Goal: Task Accomplishment & Management: Complete application form

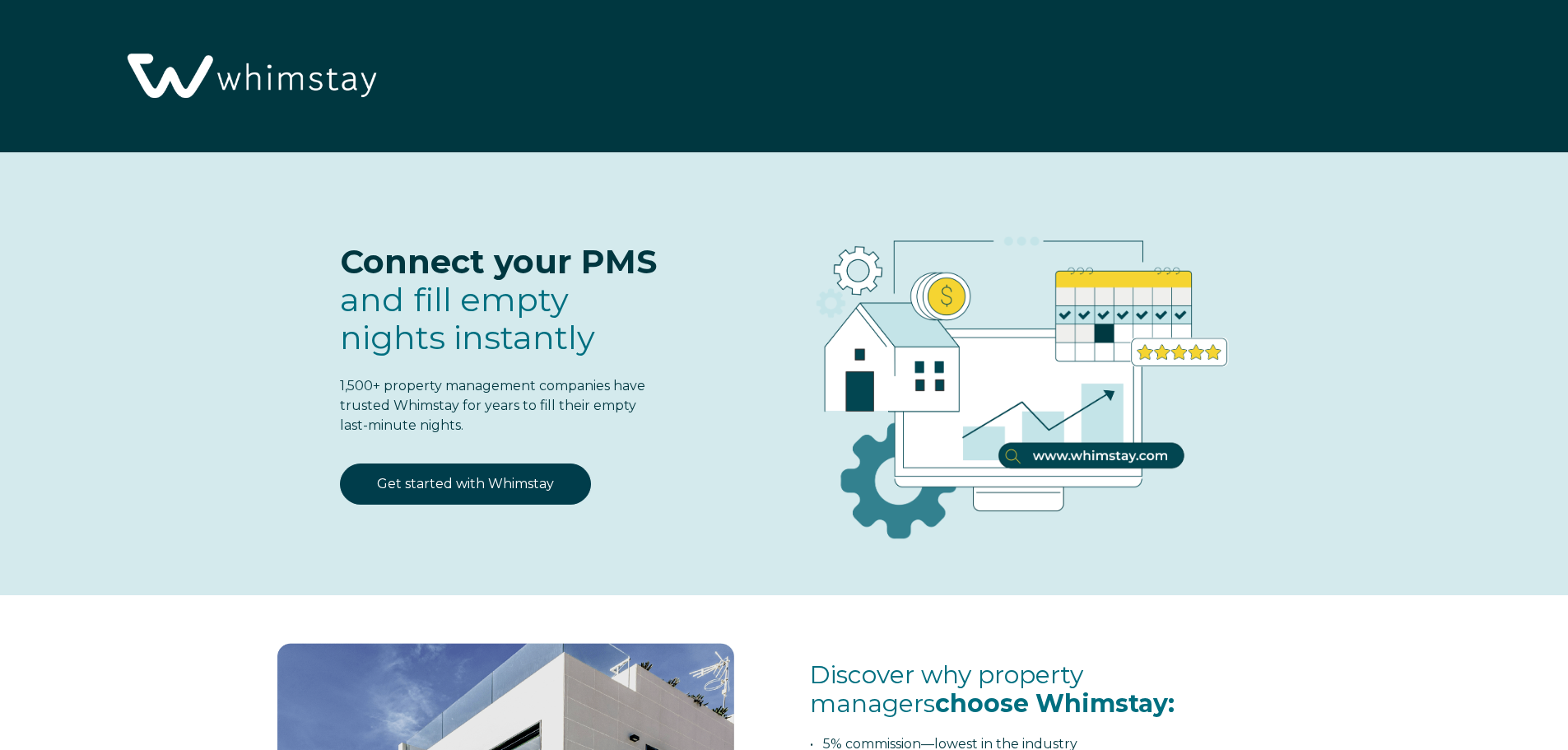
select select "US"
select select "Standard"
click at [286, 77] on img at bounding box center [250, 77] width 269 height 138
click at [464, 490] on link "Get started with Whimstay" at bounding box center [466, 484] width 251 height 41
select select "US"
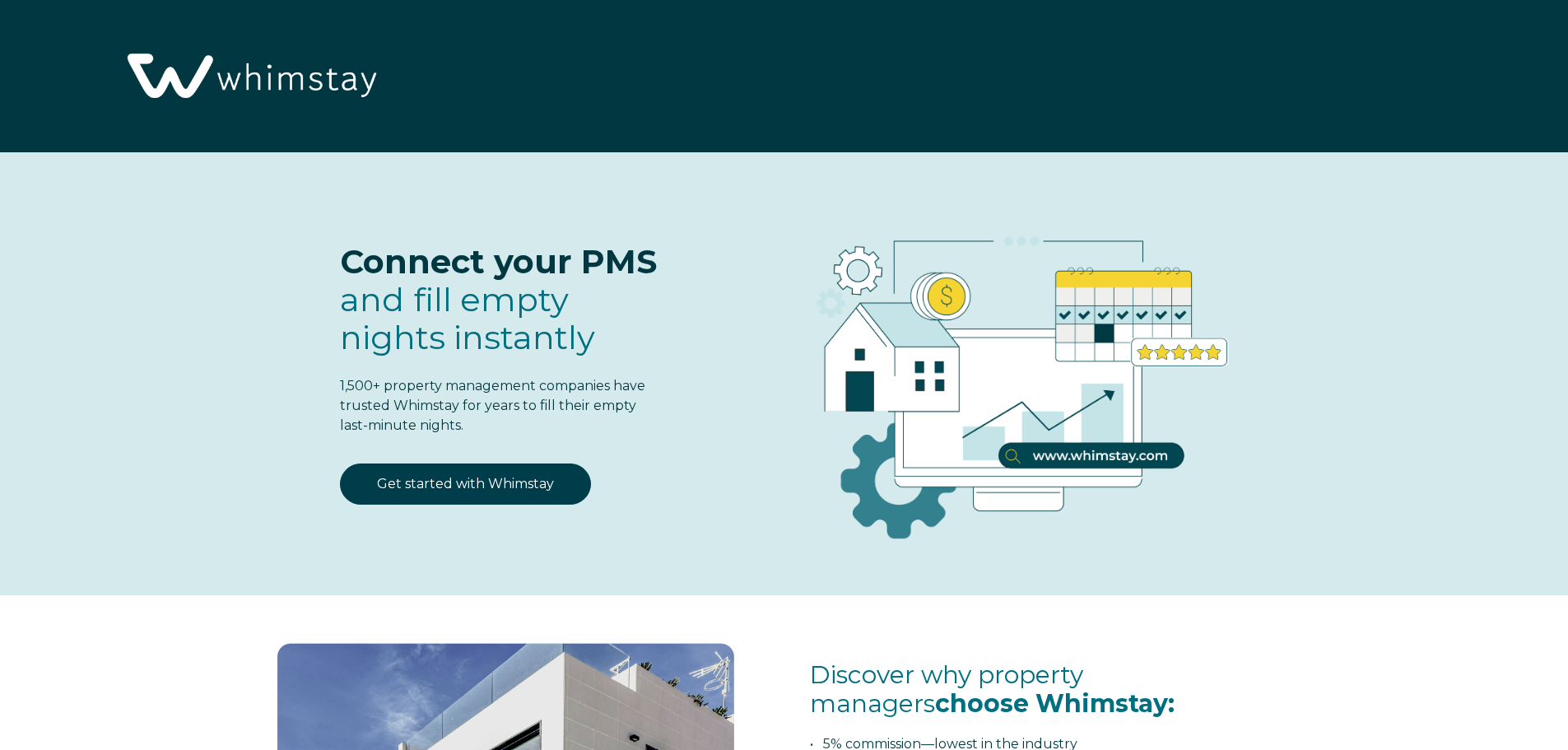
select select "Standard"
click at [263, 65] on img at bounding box center [250, 77] width 269 height 138
select select "US"
select select "Standard"
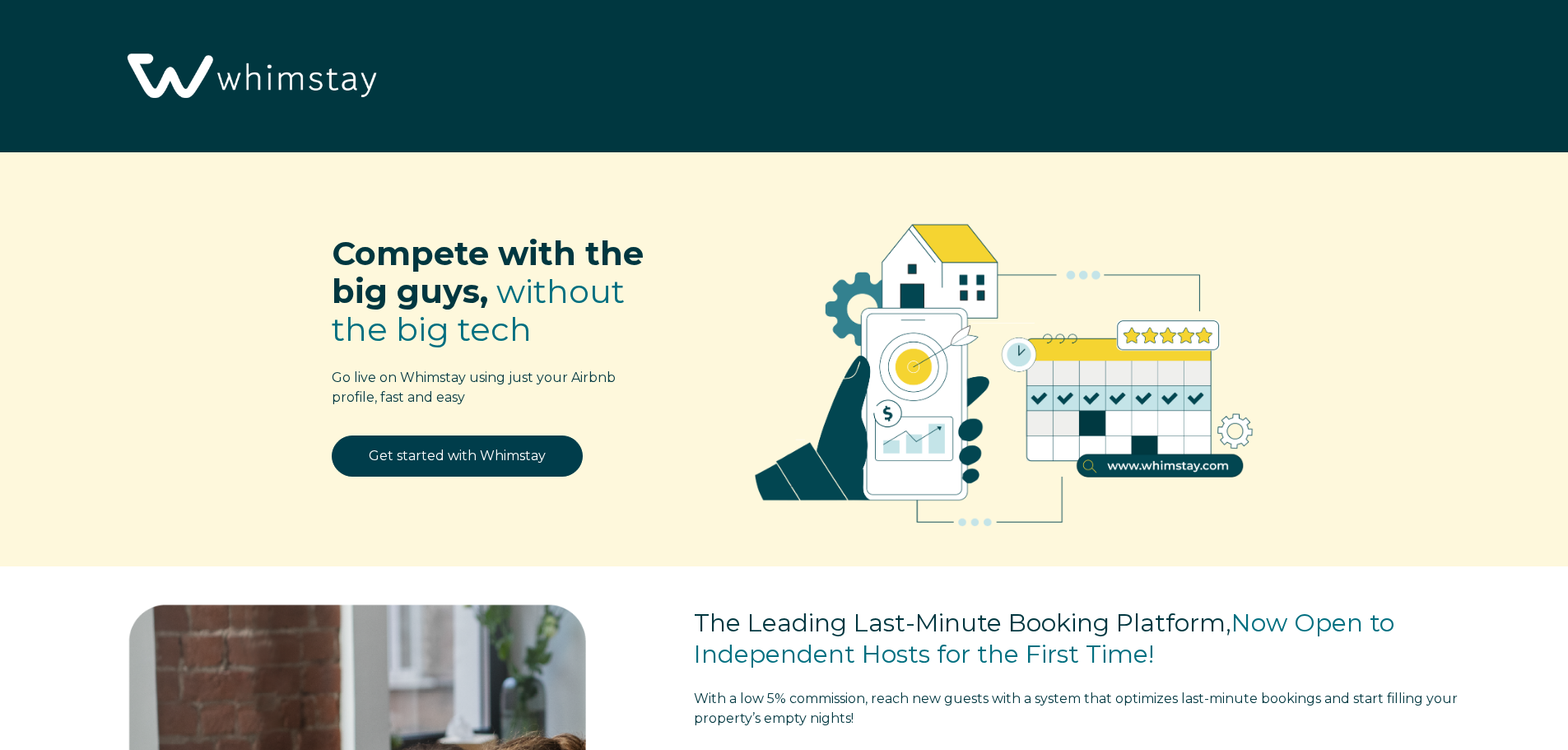
select select "US"
click at [274, 84] on img at bounding box center [250, 77] width 269 height 138
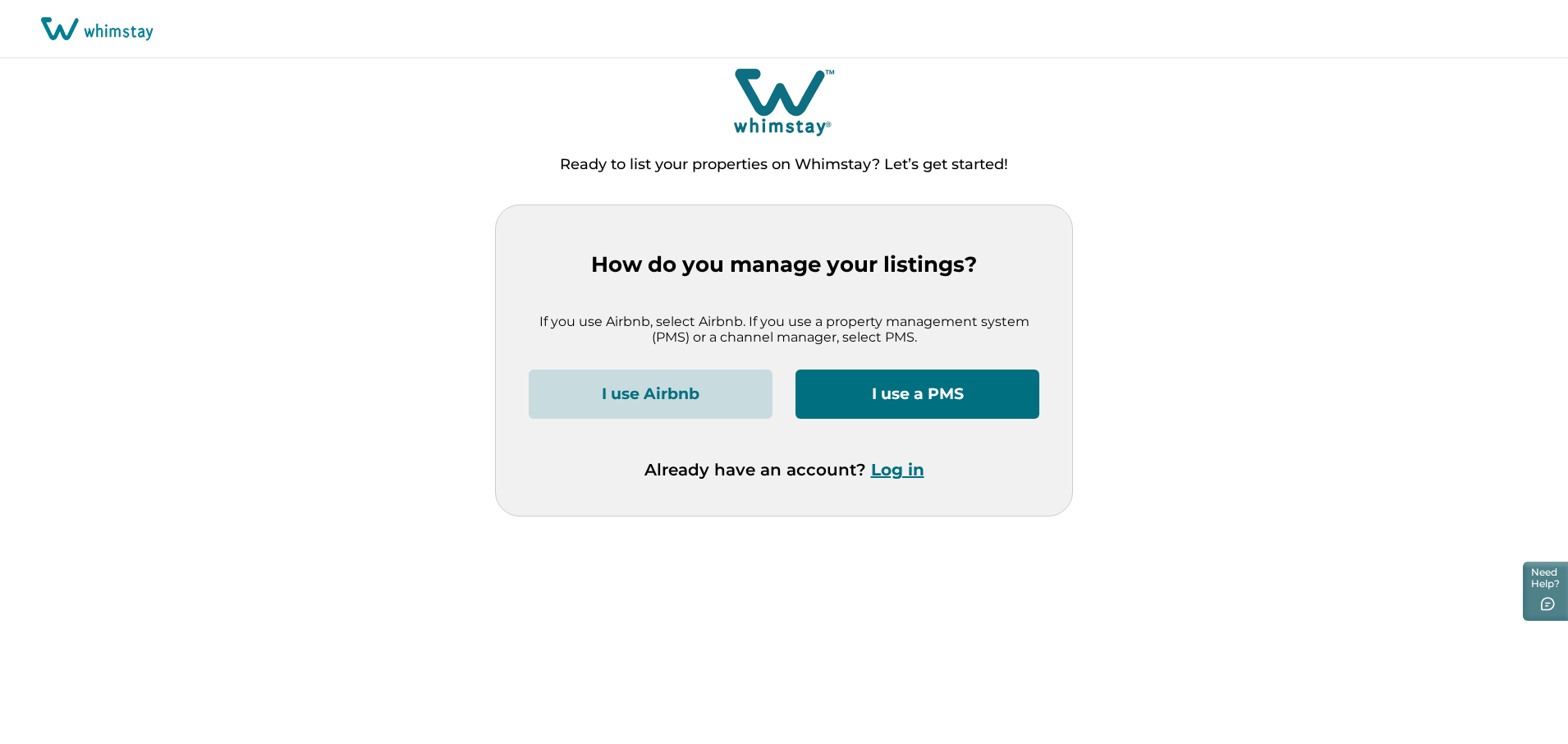
click at [933, 397] on button "I use a PMS" at bounding box center [916, 394] width 244 height 49
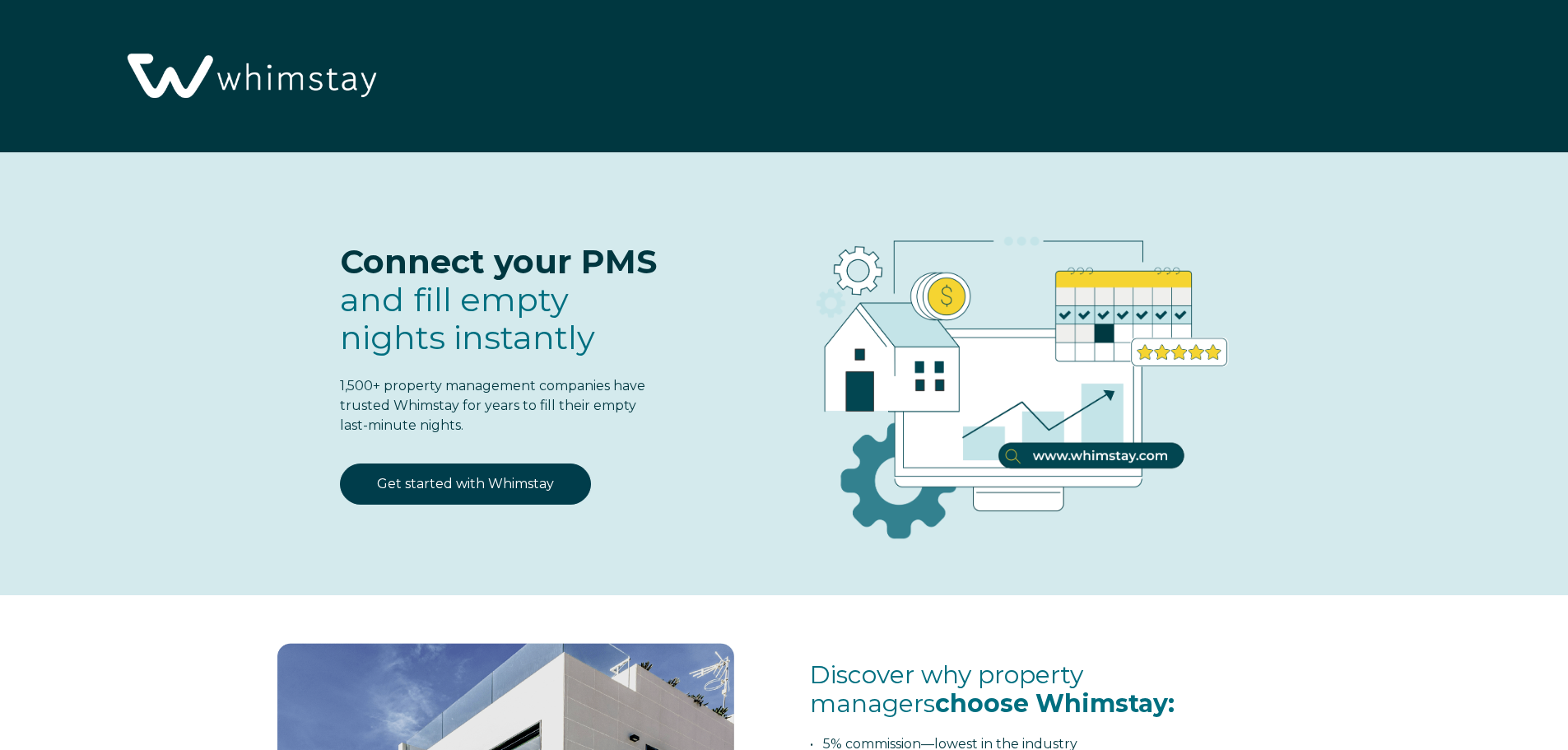
select select "US"
select select "Standard"
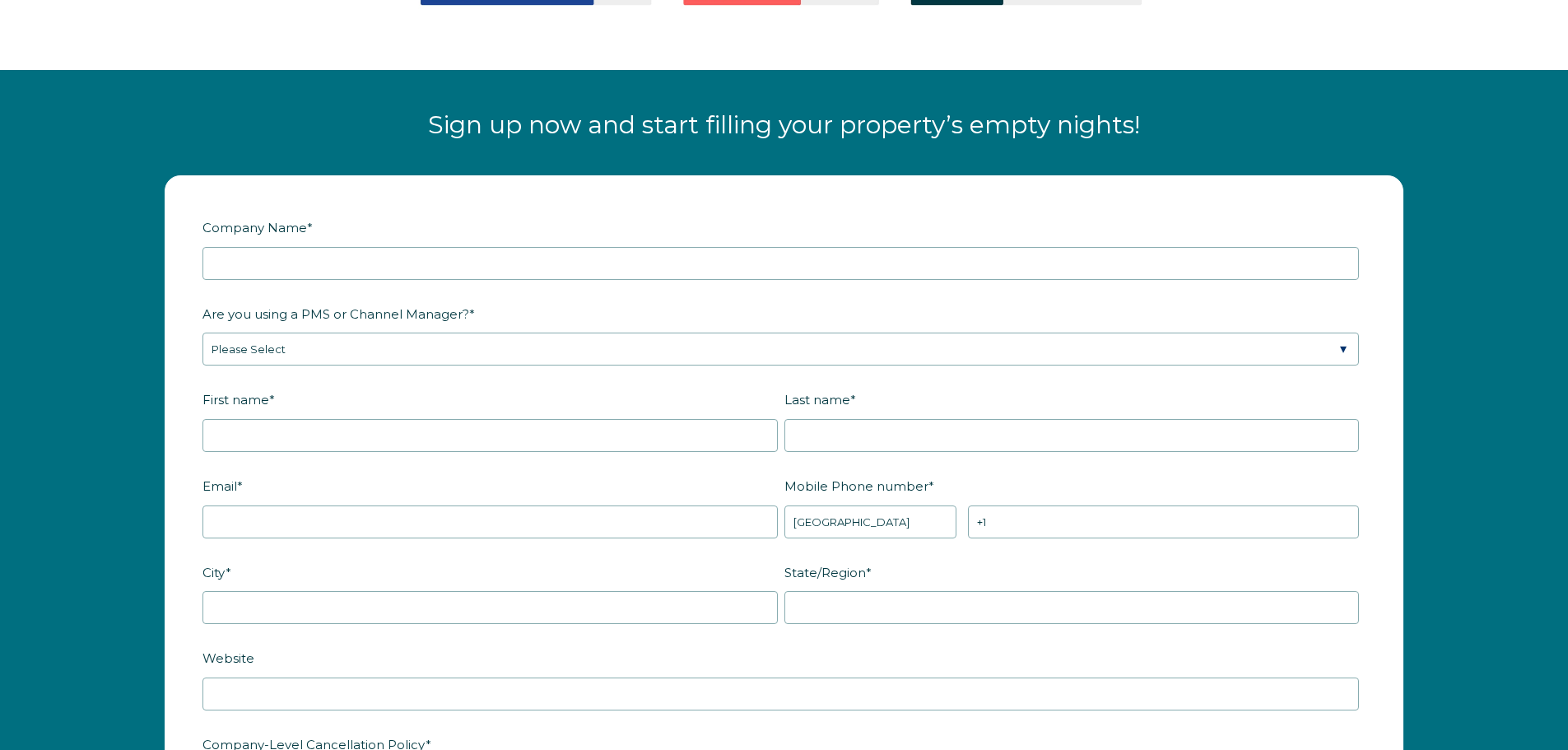
scroll to position [2059, 0]
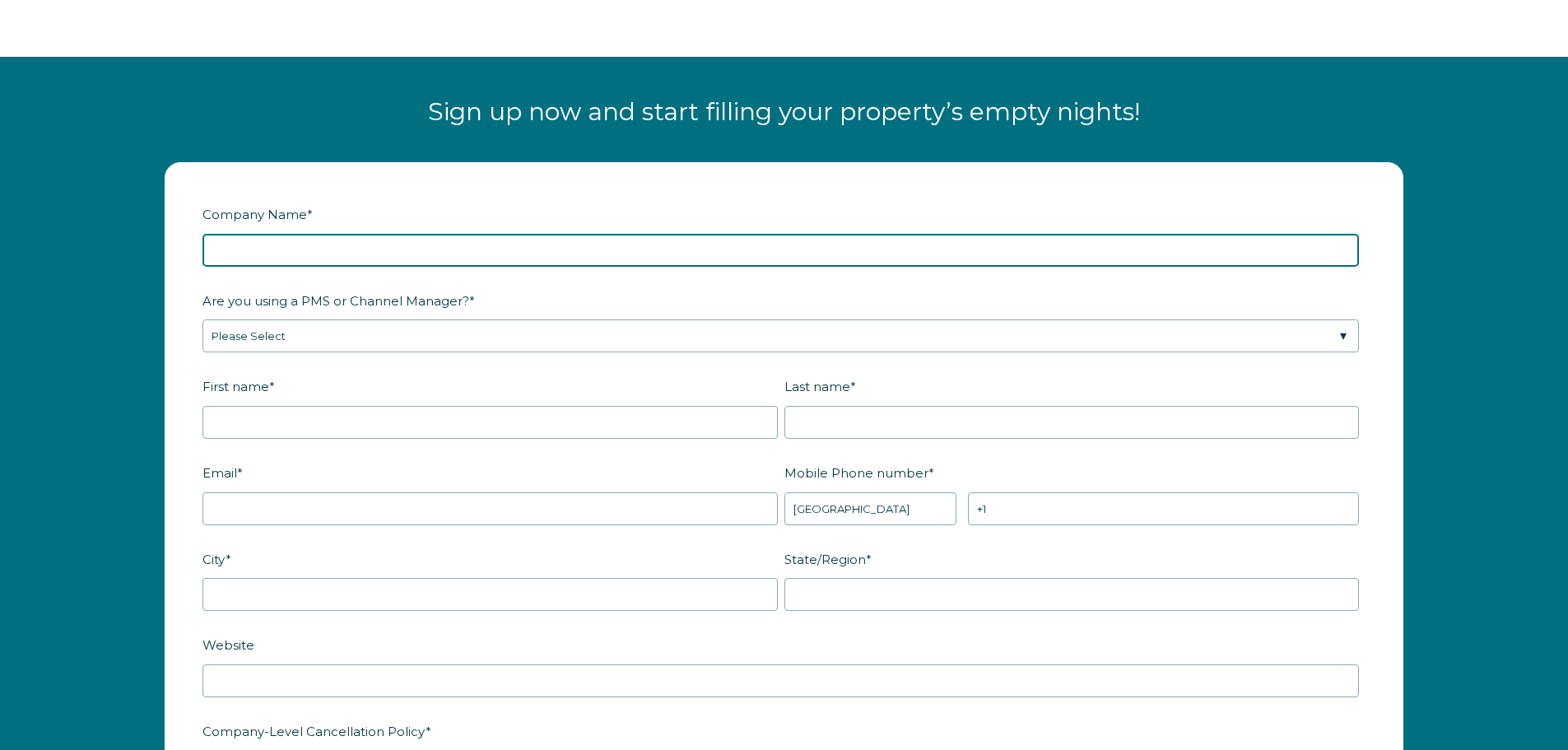
click at [598, 258] on input "Company Name *" at bounding box center [781, 250] width 1157 height 33
type input "CornejoRentals"
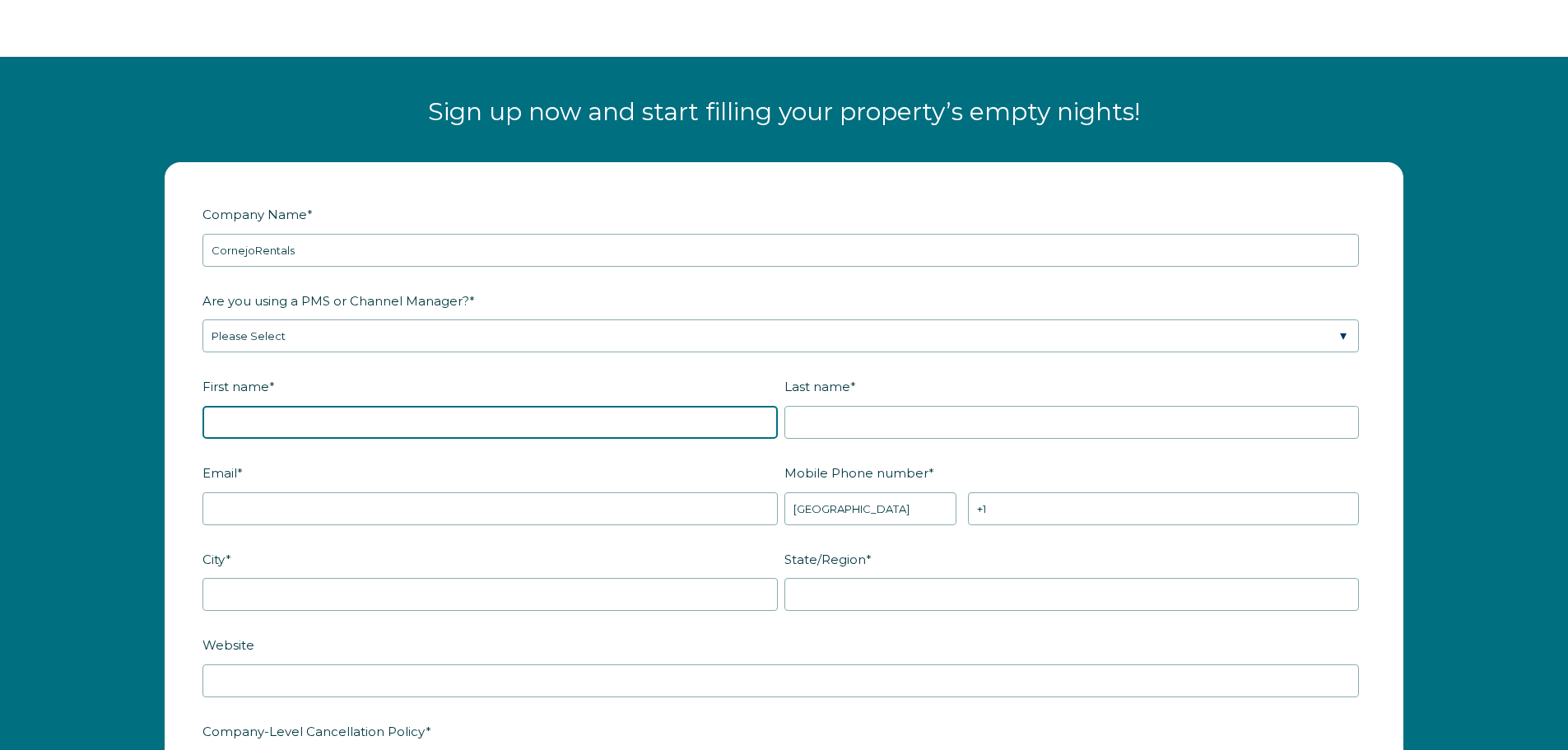
type input "[PERSON_NAME]"
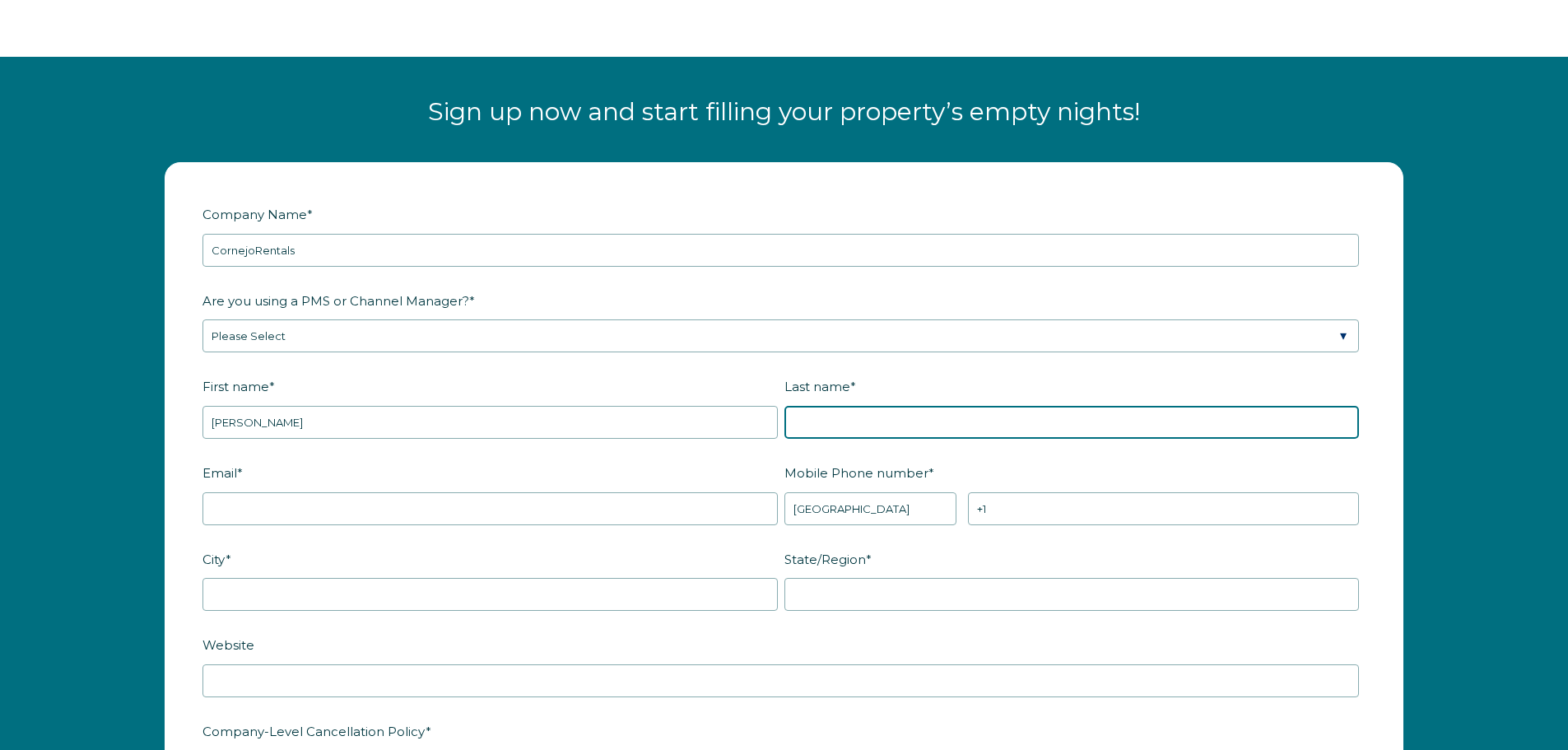
type input "[PERSON_NAME]"
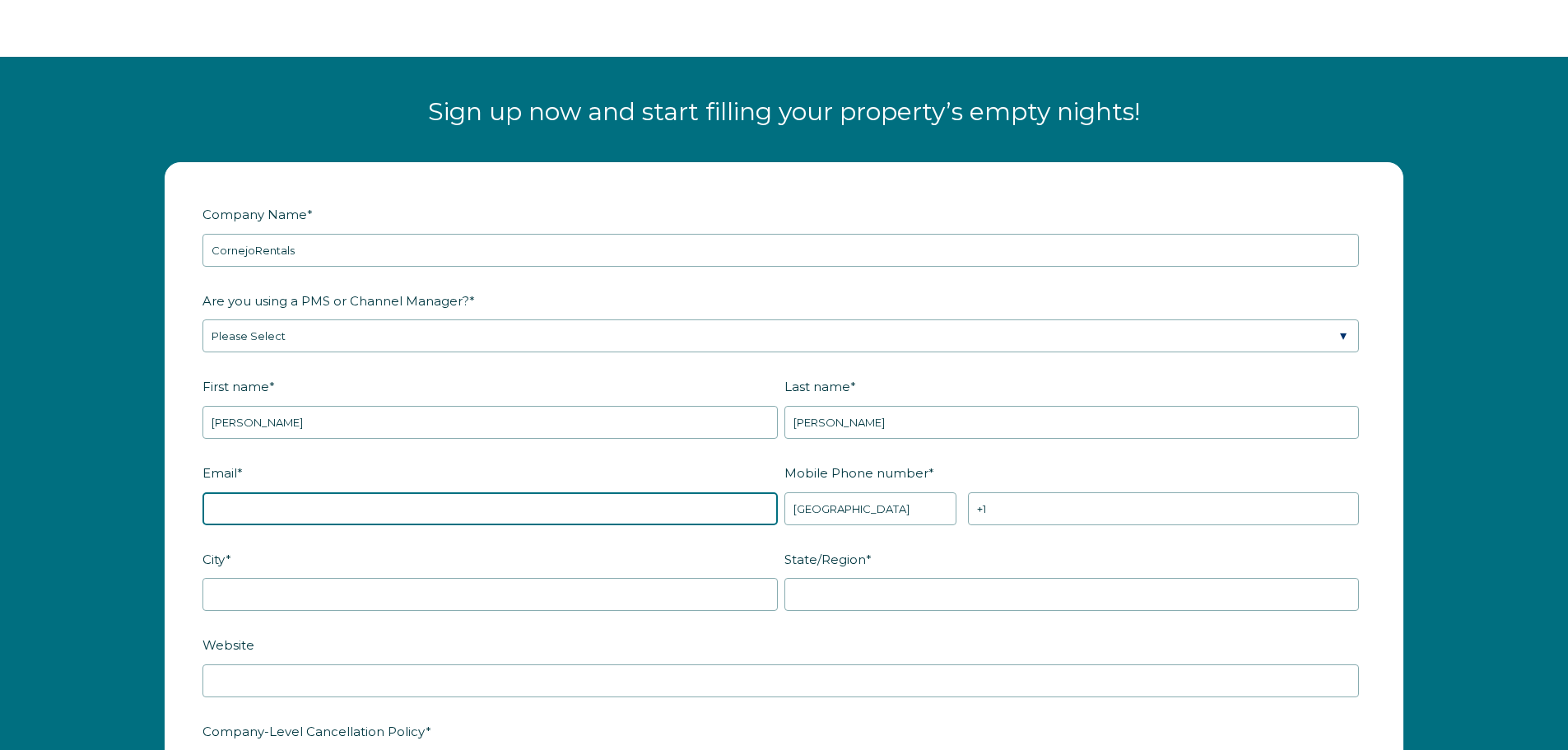
type input "[PERSON_NAME][EMAIL_ADDRESS][DOMAIN_NAME]"
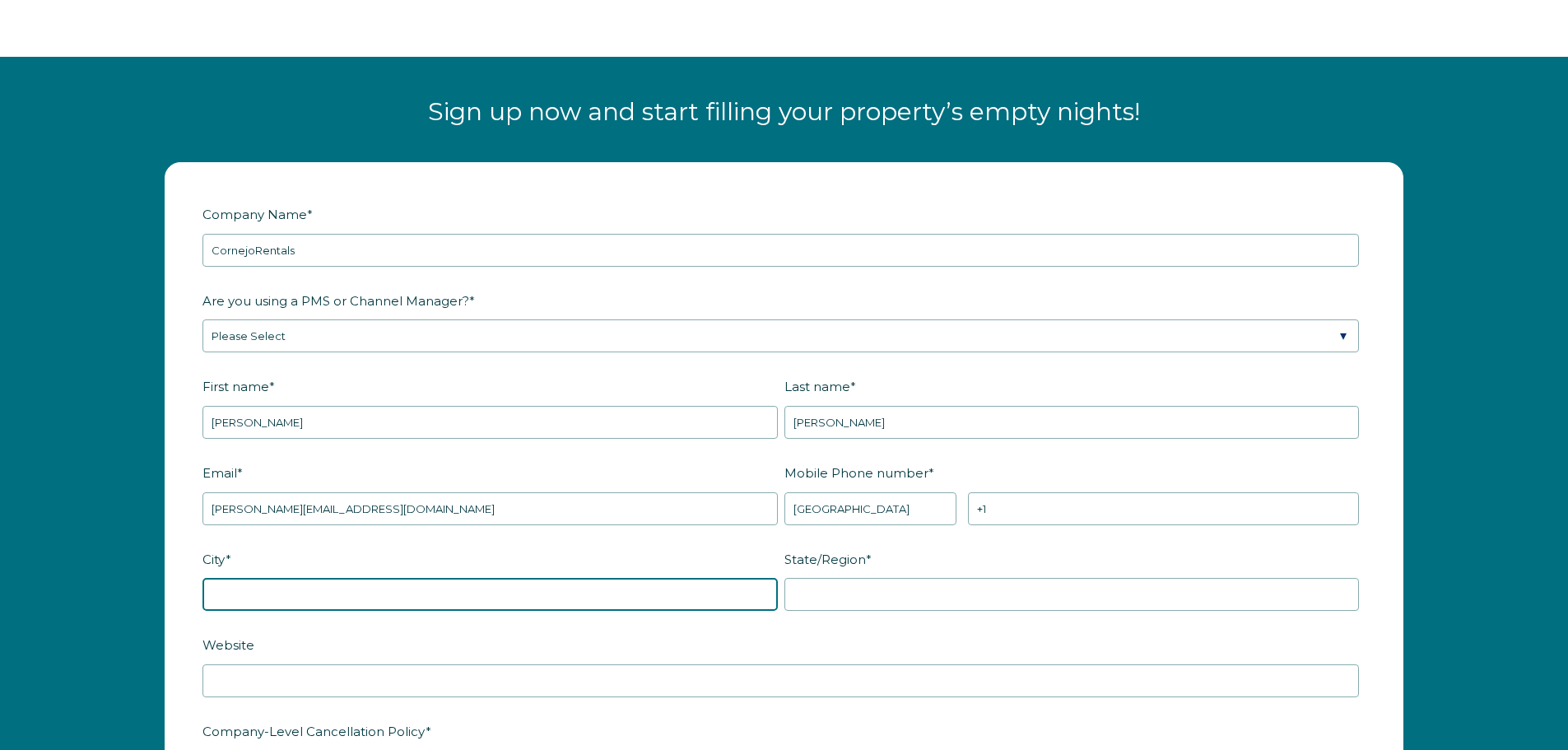
type input "[GEOGRAPHIC_DATA][PERSON_NAME]"
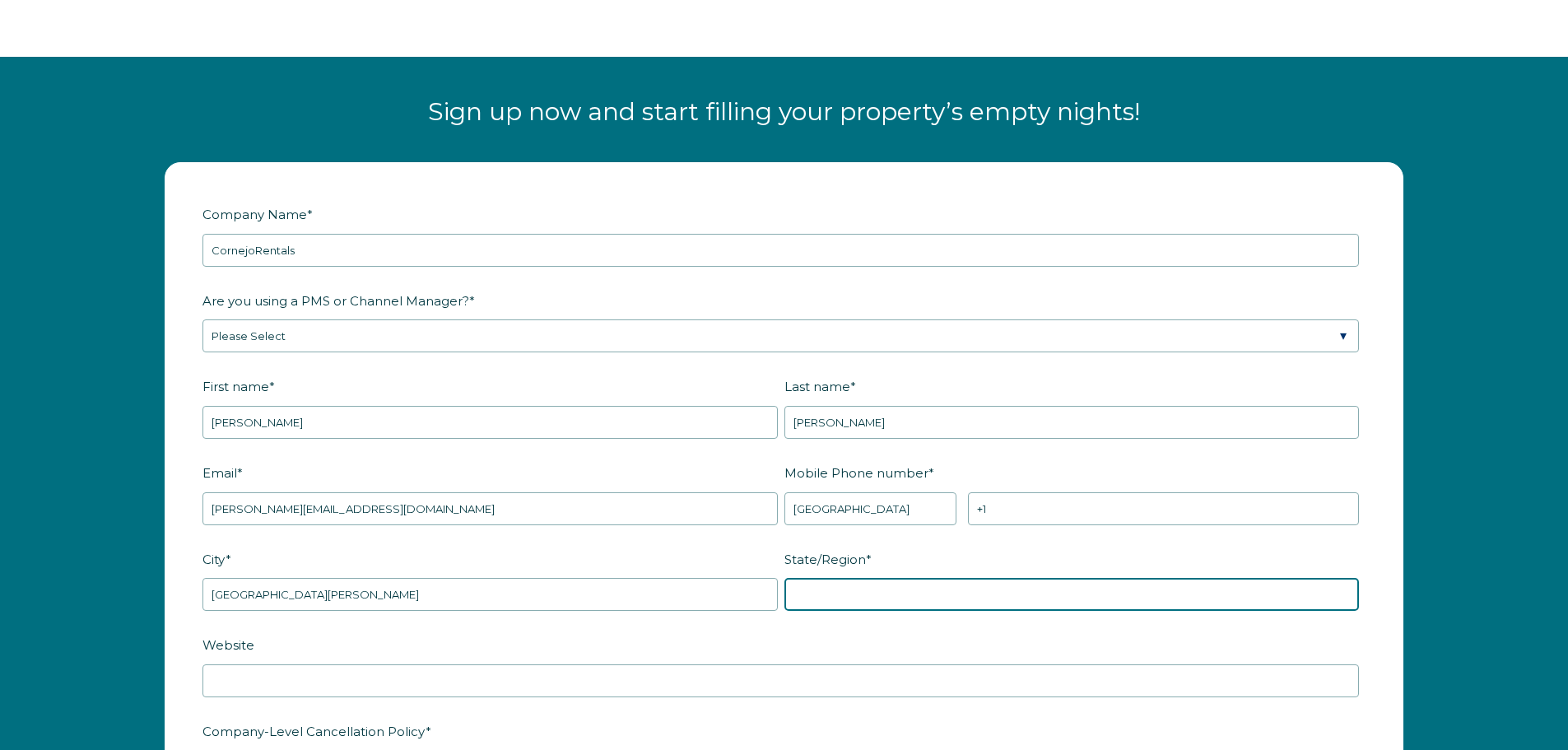
type input "NY"
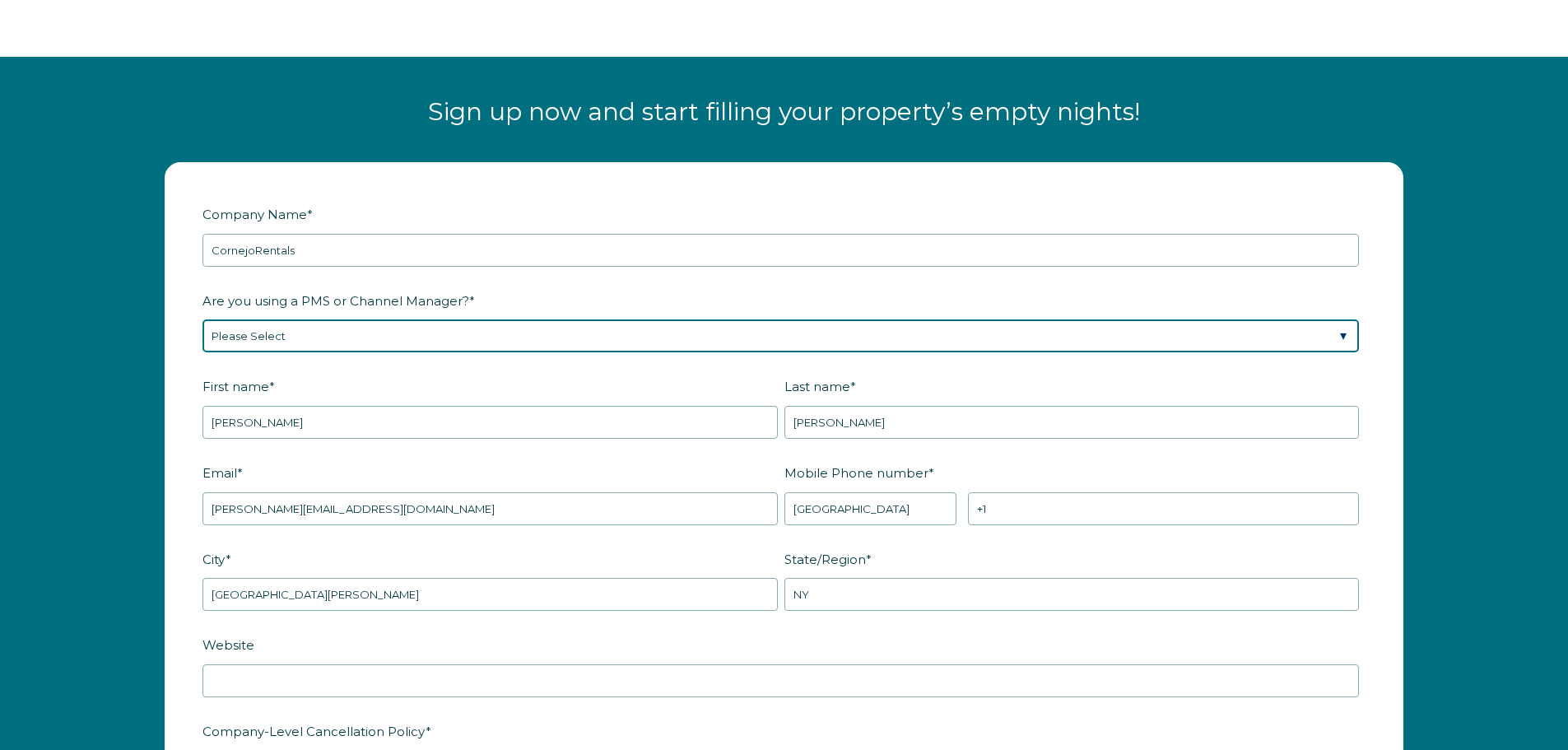
click at [396, 340] on select "Please Select Barefoot BookingPal Boost Brightside CiiRUS Escapia Guesty Hostaw…" at bounding box center [781, 336] width 1157 height 33
select select "OwnerRez"
click at [203, 320] on select "Please Select Barefoot BookingPal Boost Brightside CiiRUS Escapia Guesty Hostaw…" at bounding box center [781, 336] width 1157 height 33
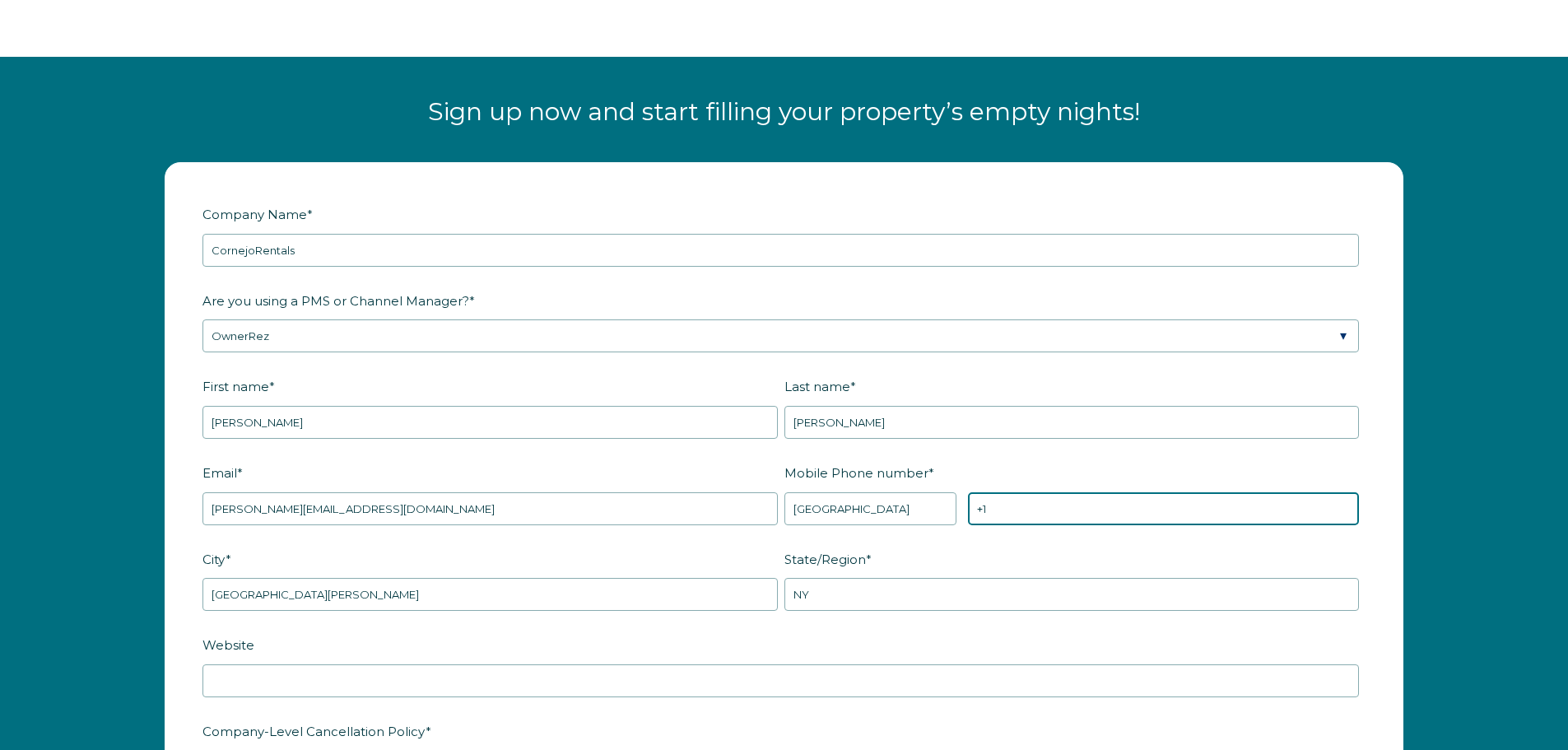
click at [1076, 515] on input "+1" at bounding box center [1163, 509] width 391 height 33
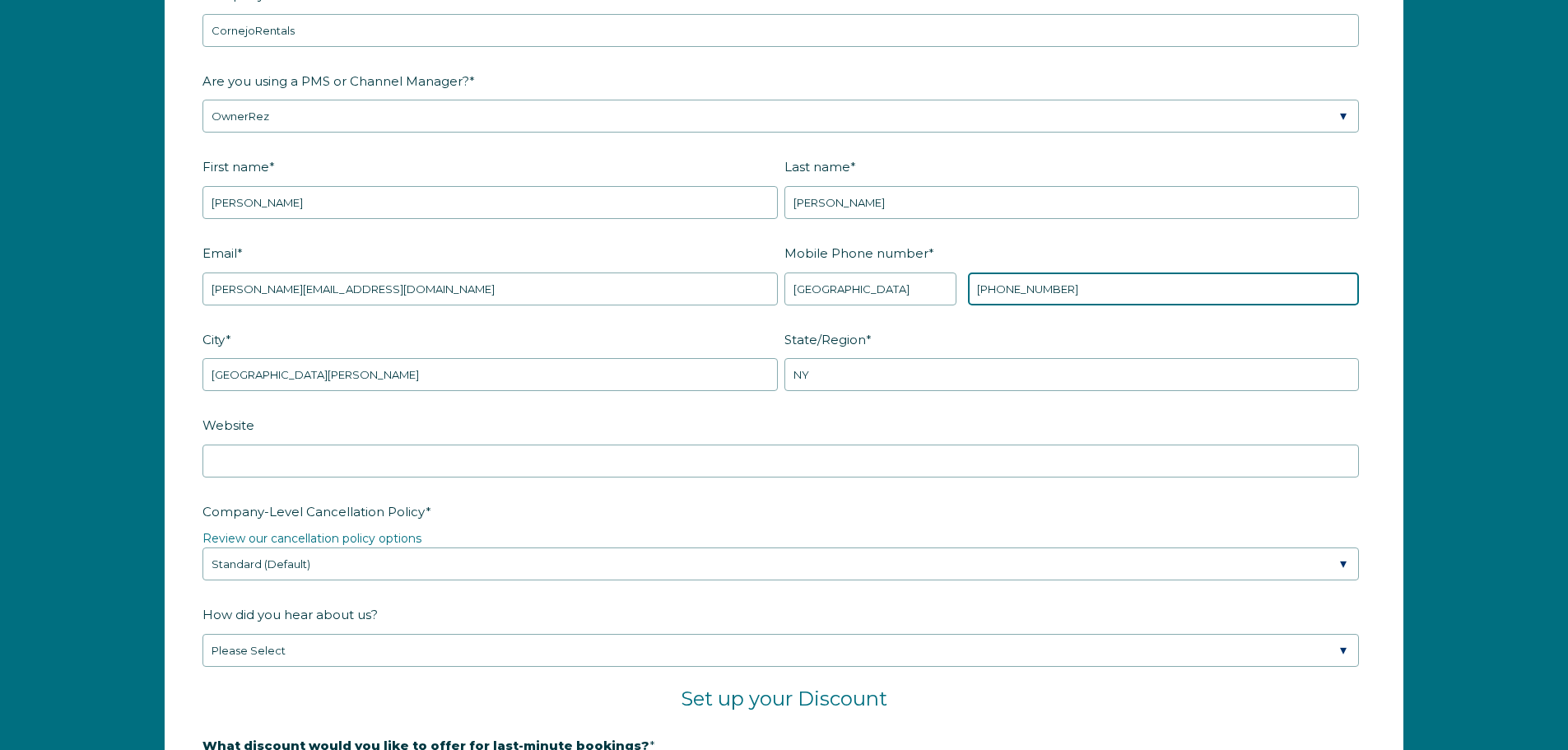
scroll to position [2306, 0]
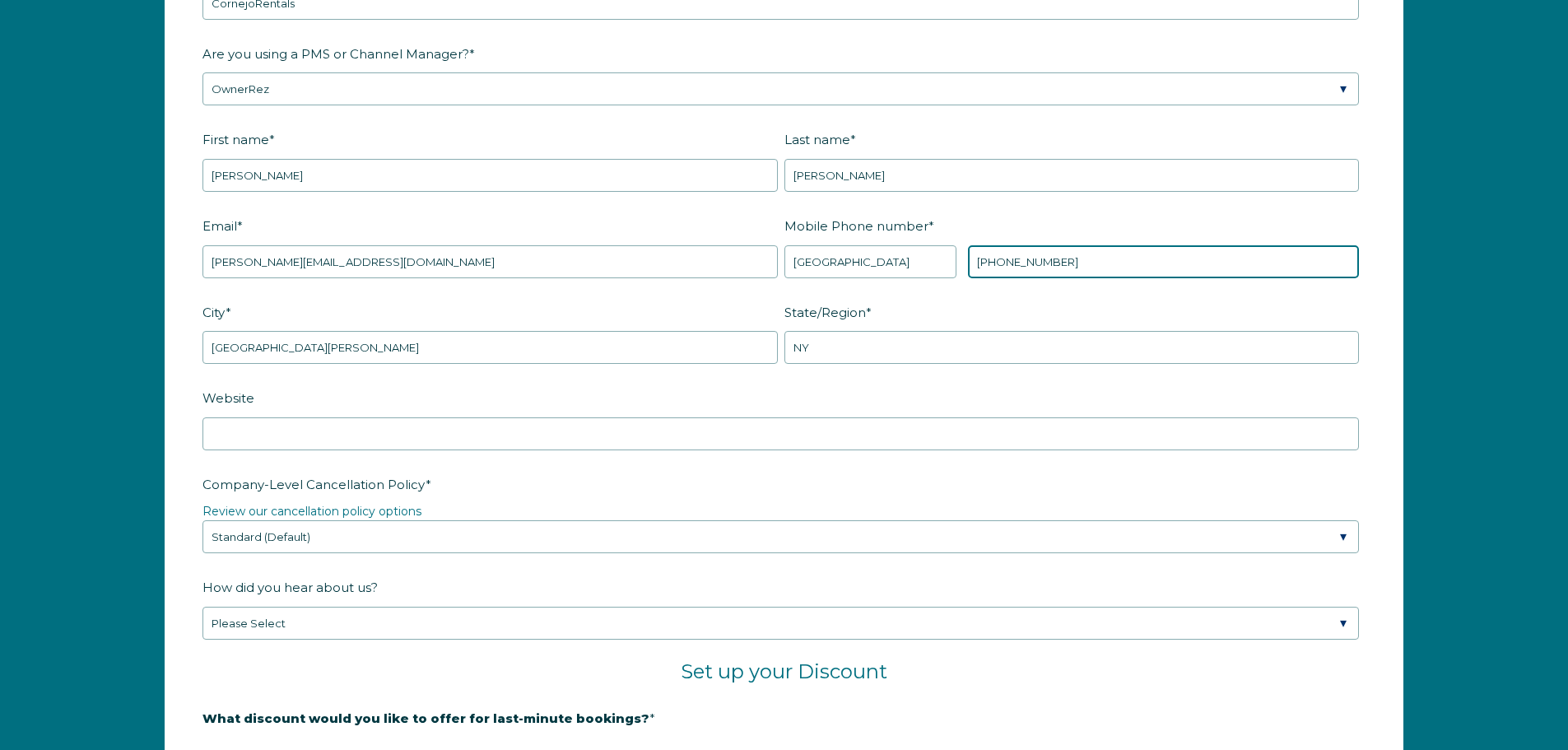
type input "[PHONE_NUMBER]"
